Goal: Task Accomplishment & Management: Complete application form

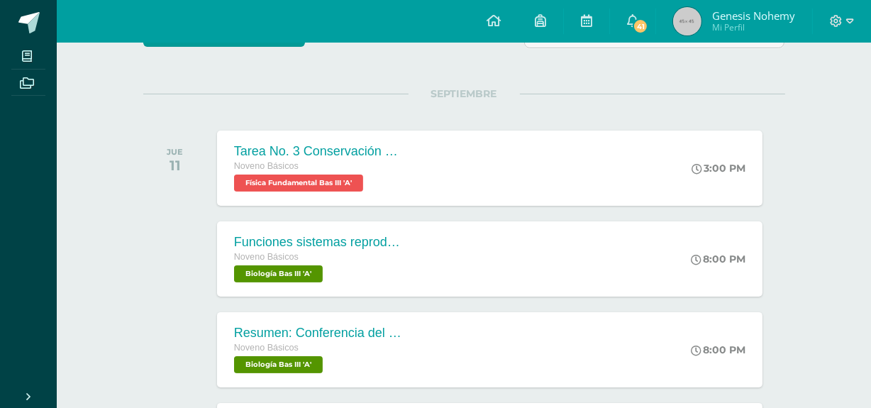
scroll to position [168, 0]
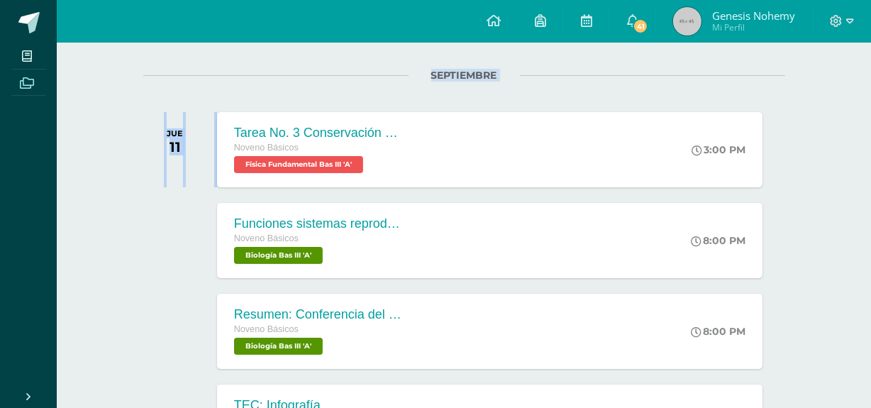
drag, startPoint x: 216, startPoint y: 108, endPoint x: 40, endPoint y: 78, distance: 178.5
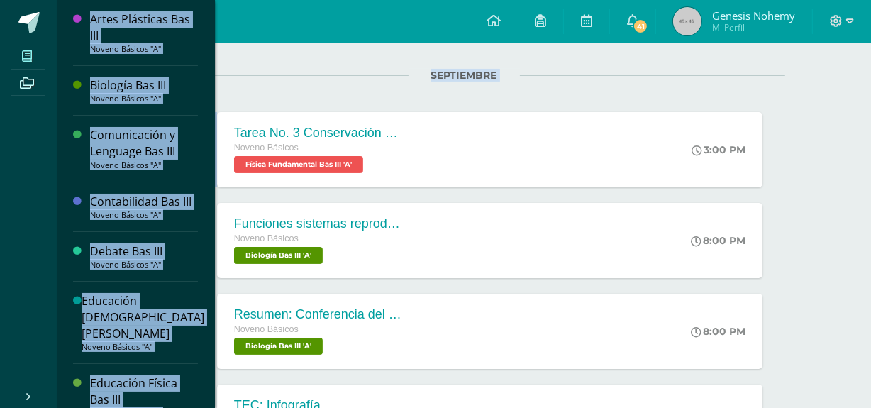
click at [28, 50] on icon at bounding box center [27, 55] width 10 height 11
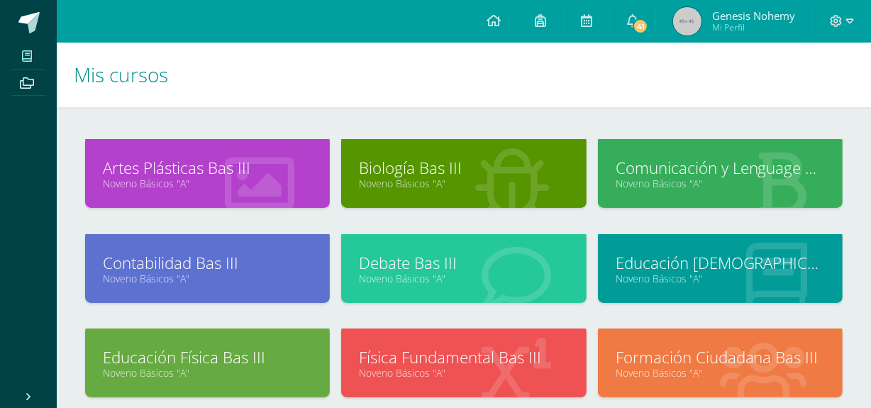
click at [404, 106] on h1 "Mis cursos" at bounding box center [464, 75] width 781 height 65
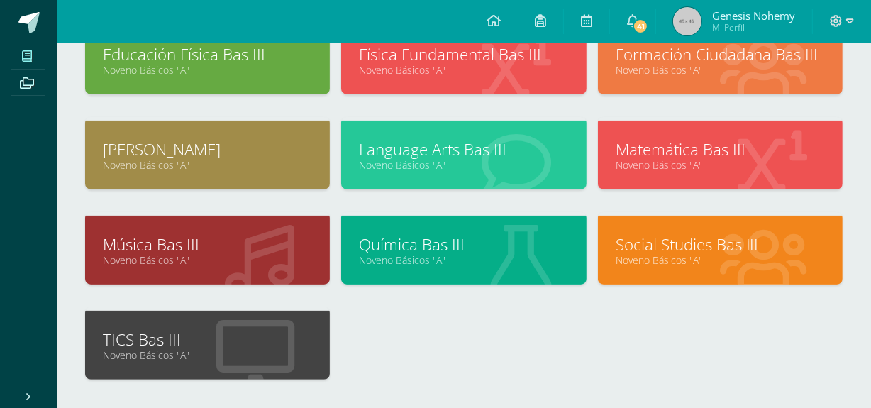
scroll to position [388, 0]
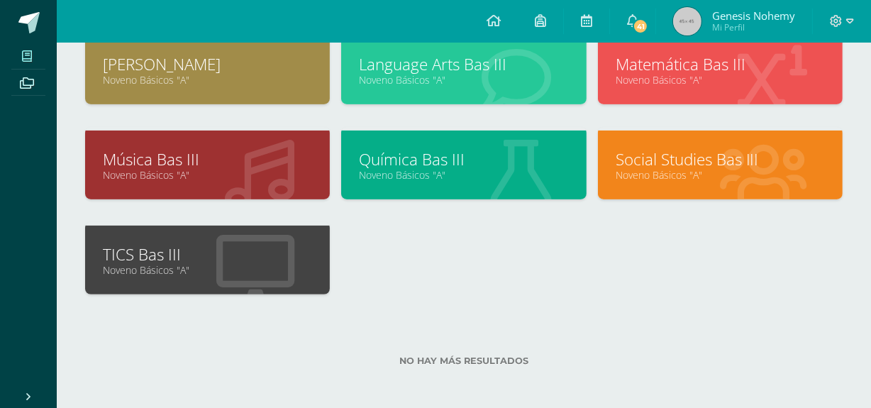
click at [185, 227] on div at bounding box center [255, 261] width 149 height 95
click at [185, 234] on div at bounding box center [255, 261] width 149 height 95
click at [170, 257] on link "TICS Bas III" at bounding box center [207, 254] width 209 height 22
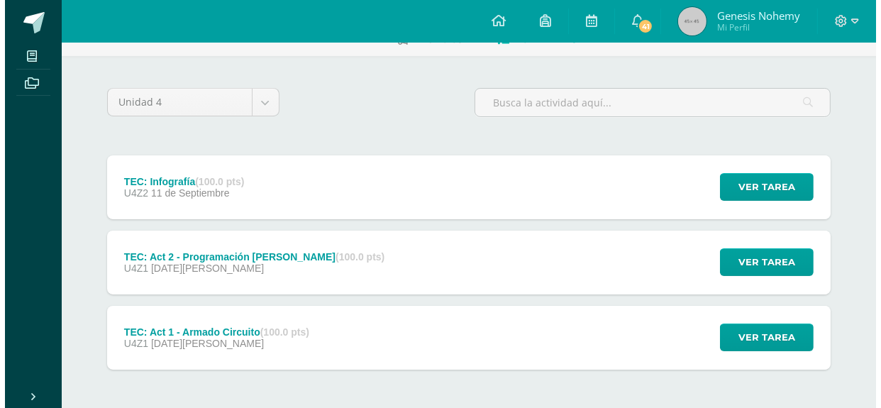
scroll to position [92, 0]
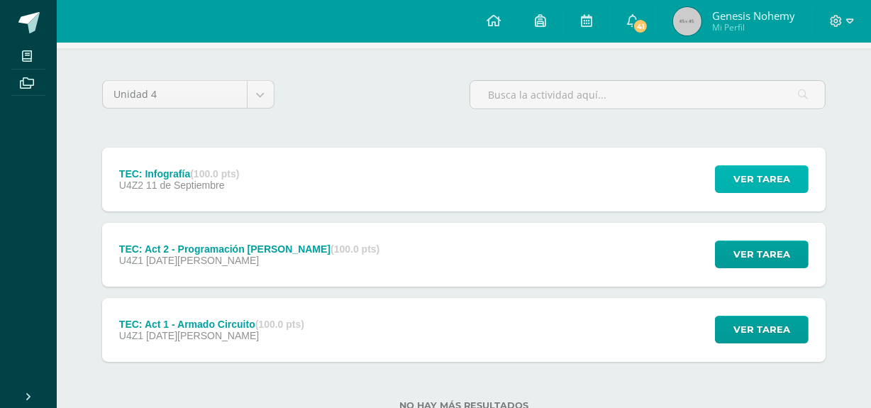
click at [749, 176] on span "Ver tarea" at bounding box center [762, 179] width 57 height 26
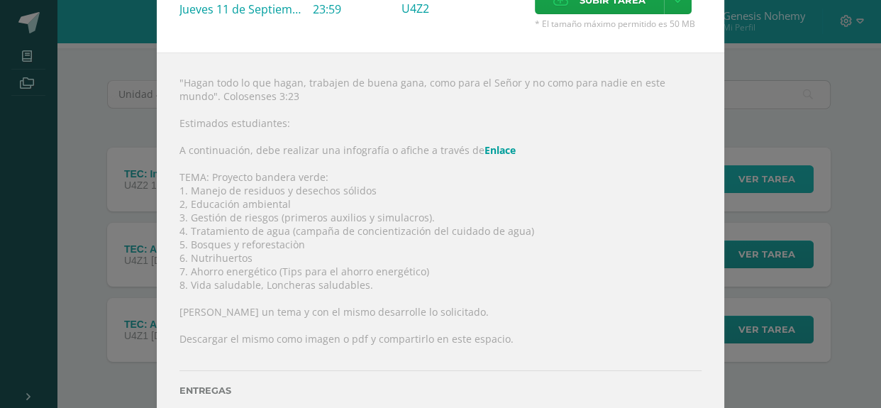
scroll to position [104, 0]
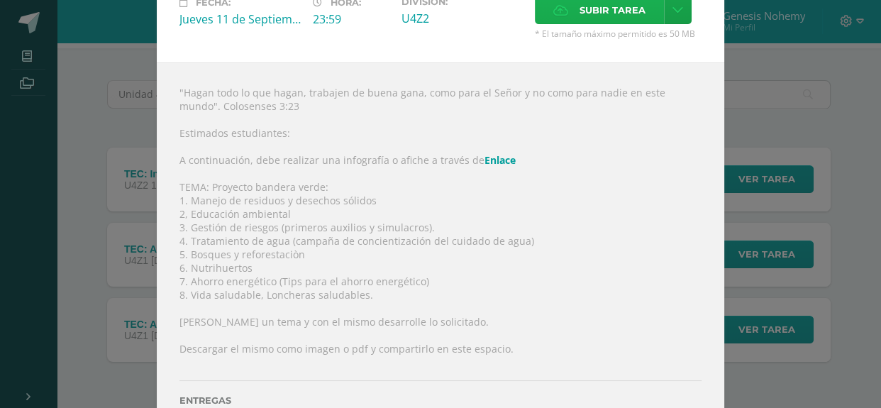
click at [629, 10] on span "Subir tarea" at bounding box center [613, 10] width 66 height 26
click at [0, 0] on input "Subir tarea" at bounding box center [0, 0] width 0 height 0
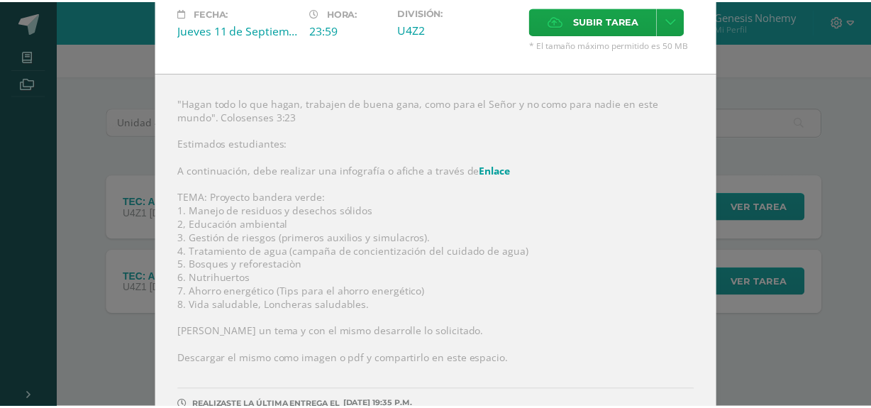
scroll to position [148, 0]
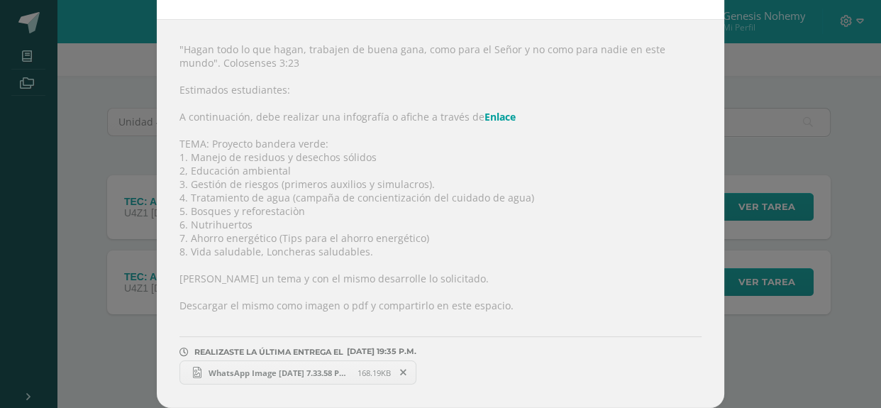
click at [812, 258] on div "TEC: Infografía TICS Bas III Fecha: Jueves 11 de Septiembre Hora: 23:59 Divisió…" at bounding box center [441, 130] width 870 height 556
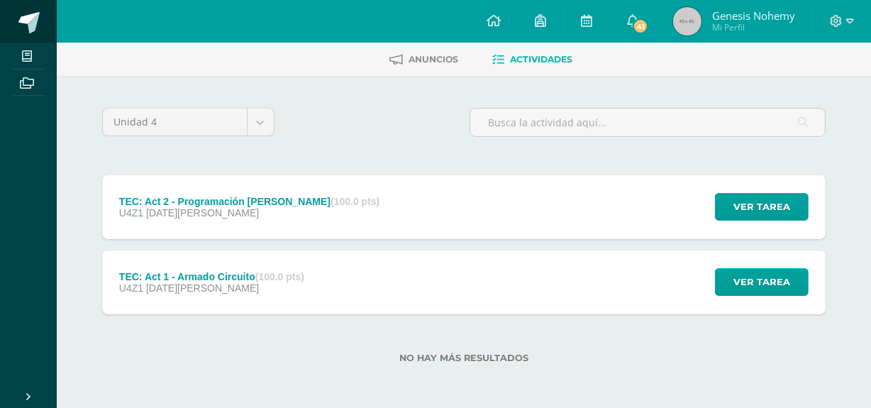
click at [28, 24] on span at bounding box center [28, 22] width 21 height 21
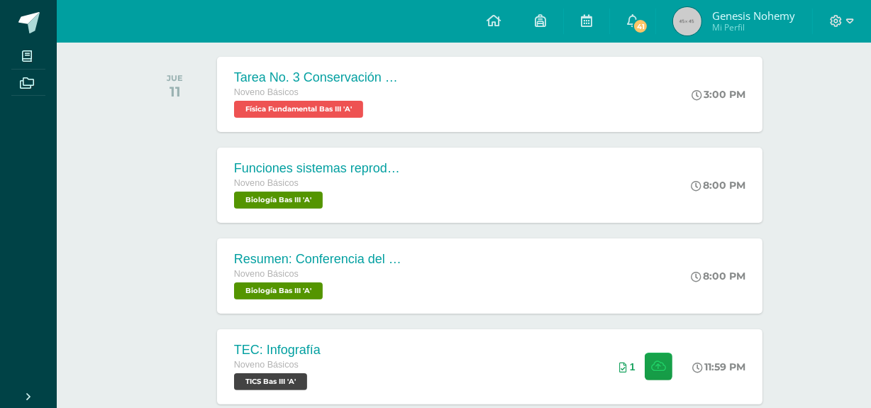
scroll to position [228, 0]
